Goal: Find specific page/section: Find specific page/section

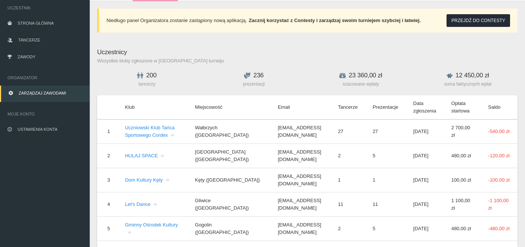
scroll to position [64, 0]
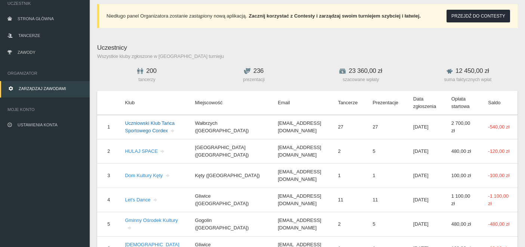
click at [148, 131] on link "Uczniowski Klub Tańca Sportowego Cordex" at bounding box center [150, 126] width 51 height 13
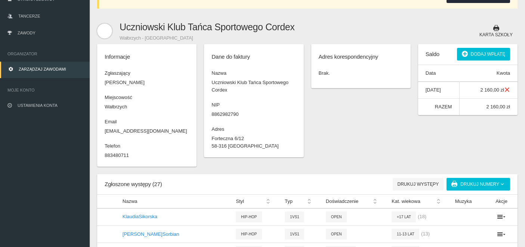
scroll to position [80, 0]
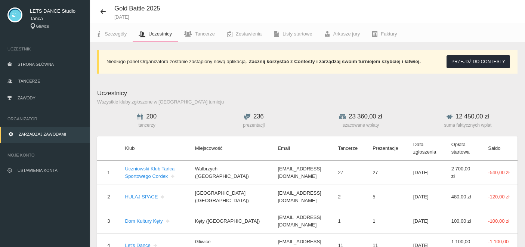
scroll to position [64, 0]
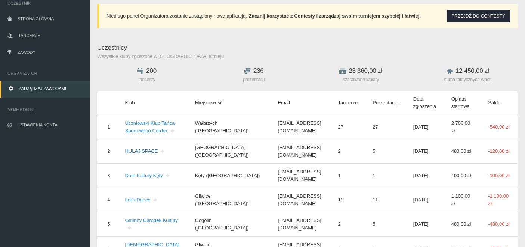
click at [138, 154] on link "HULAJ SPACE" at bounding box center [145, 151] width 41 height 6
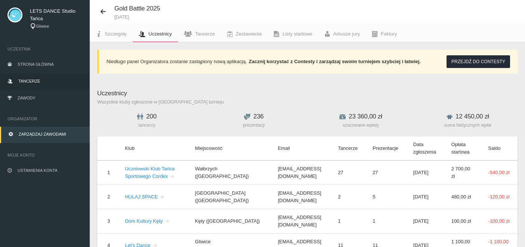
scroll to position [64, 0]
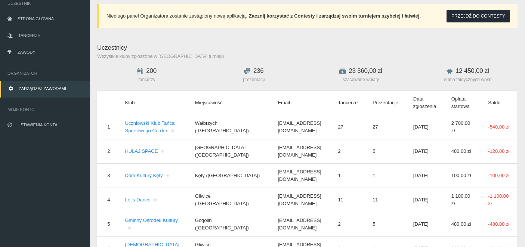
click at [142, 187] on td "Dom Kultury Kęty" at bounding box center [152, 175] width 70 height 24
click at [142, 178] on link "Dom Kultury Kęty" at bounding box center [148, 176] width 46 height 6
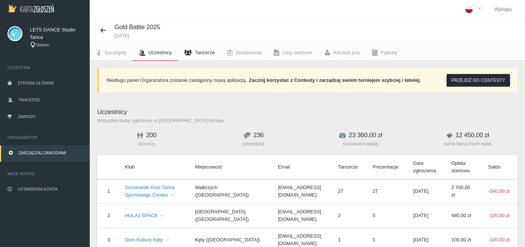
click at [199, 59] on link "Tancerze" at bounding box center [199, 52] width 43 height 16
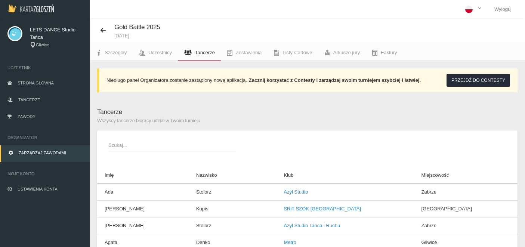
click at [177, 145] on span "Szukaj..." at bounding box center [168, 145] width 120 height 7
click at [177, 145] on input "Szukaj..." at bounding box center [172, 145] width 128 height 14
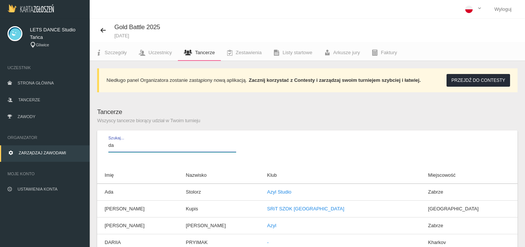
type input "d"
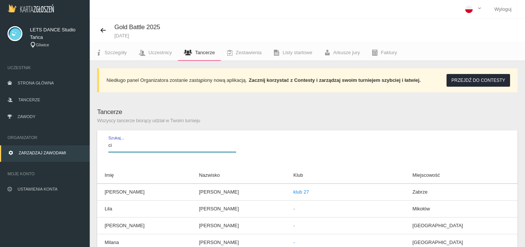
type input "c"
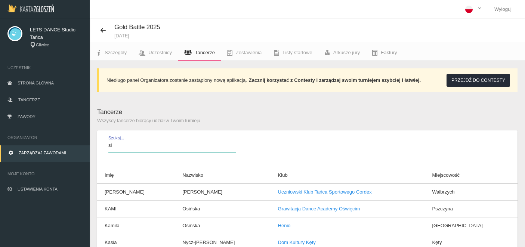
type input "s"
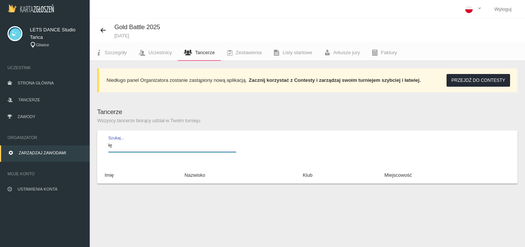
type input "ł"
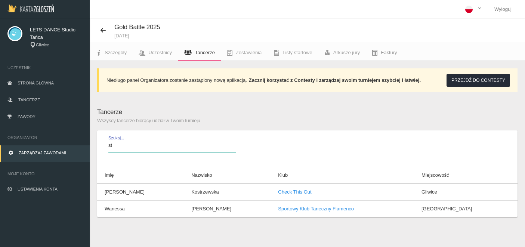
type input "s"
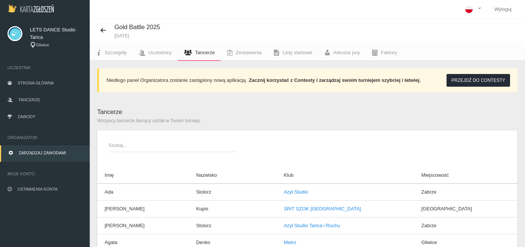
click at [197, 55] on span "Tancerze" at bounding box center [205, 53] width 20 height 6
click at [202, 54] on span "Tancerze" at bounding box center [205, 53] width 20 height 6
